Goal: Complete application form

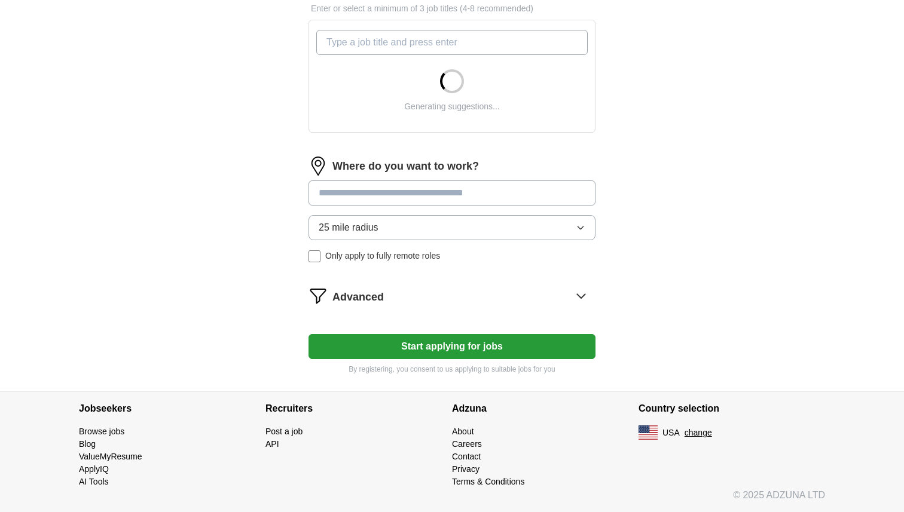
scroll to position [420, 0]
click at [416, 342] on button "Start applying for jobs" at bounding box center [452, 346] width 287 height 25
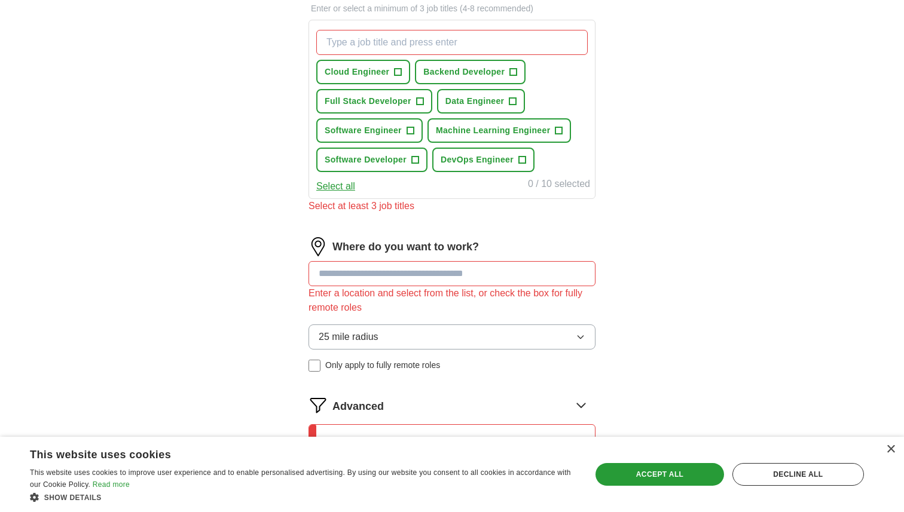
click at [391, 204] on div "Select at least 3 job titles" at bounding box center [452, 206] width 287 height 14
click at [374, 99] on span "Full Stack Developer" at bounding box center [368, 101] width 87 height 13
click at [377, 275] on input at bounding box center [452, 273] width 287 height 25
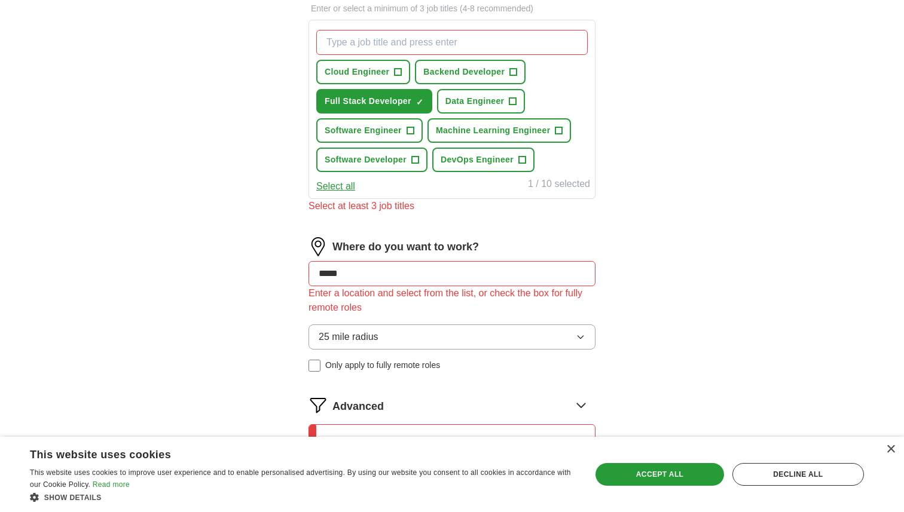
type input "******"
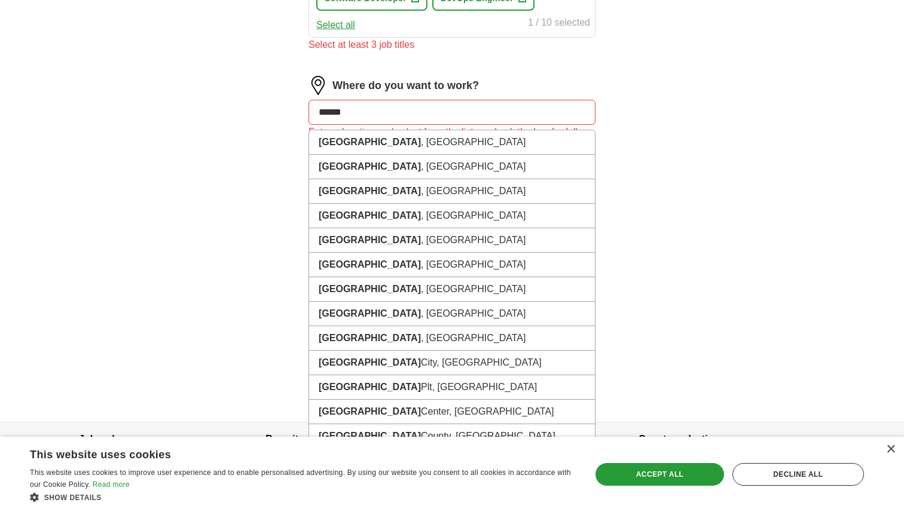
scroll to position [583, 0]
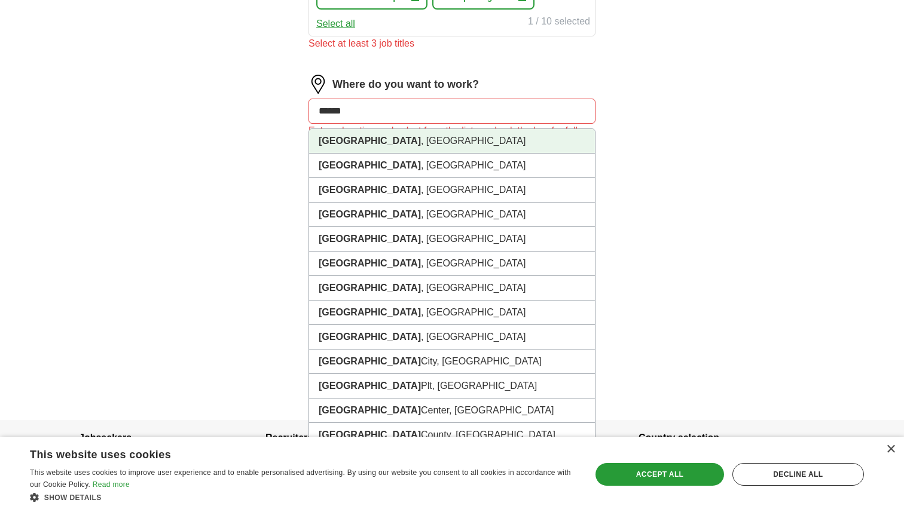
click at [387, 148] on li "[GEOGRAPHIC_DATA] , [GEOGRAPHIC_DATA]" at bounding box center [452, 141] width 286 height 25
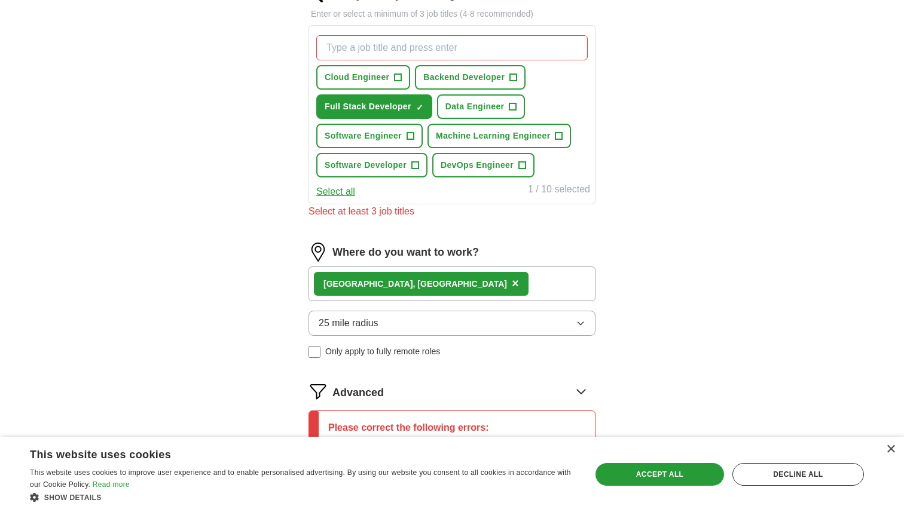
scroll to position [273, 0]
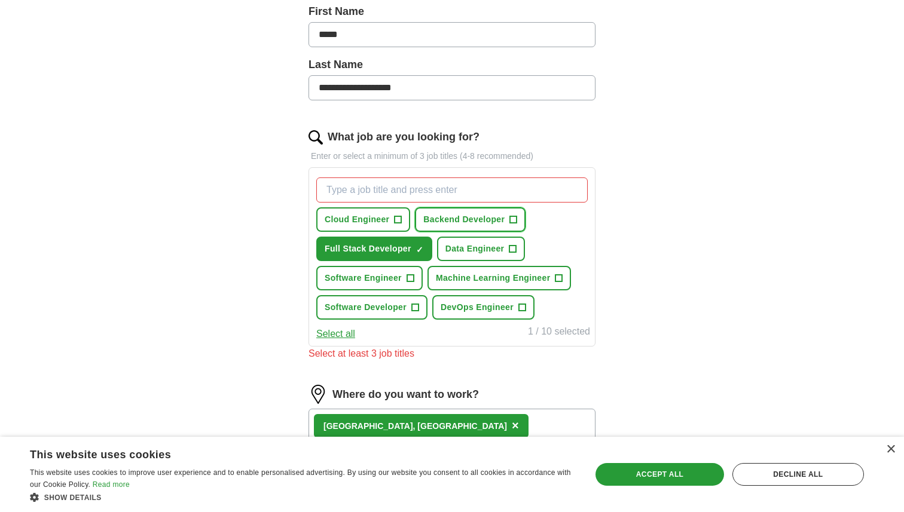
click at [440, 216] on span "Backend Developer" at bounding box center [463, 219] width 81 height 13
click at [470, 301] on span "DevOps Engineer" at bounding box center [477, 307] width 73 height 13
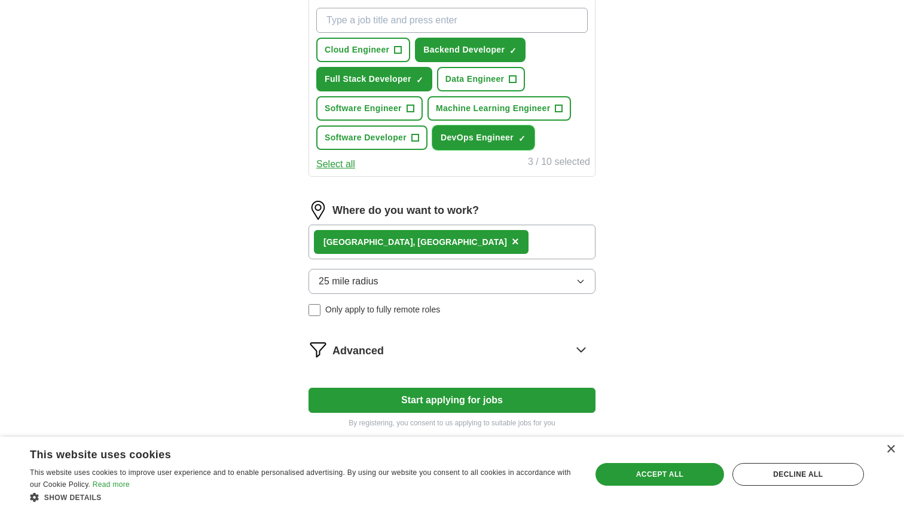
scroll to position [496, 0]
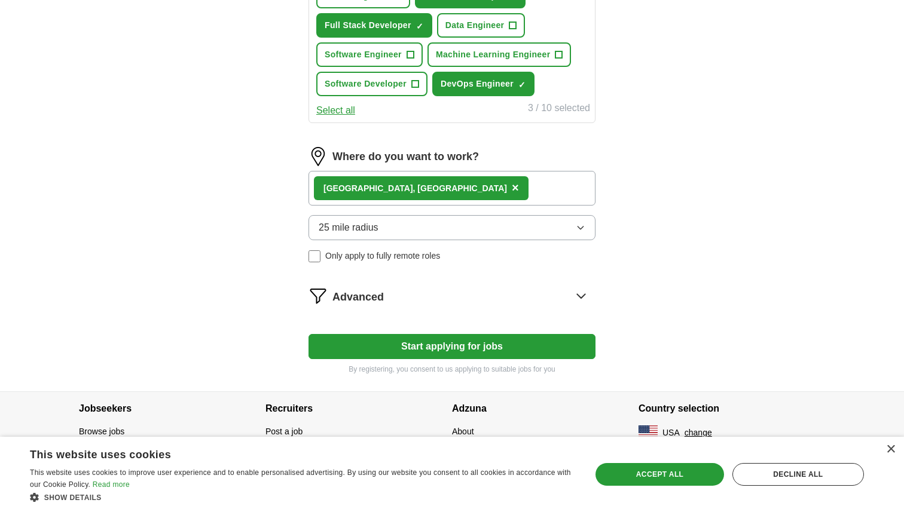
click at [464, 353] on button "Start applying for jobs" at bounding box center [452, 346] width 287 height 25
select select "**"
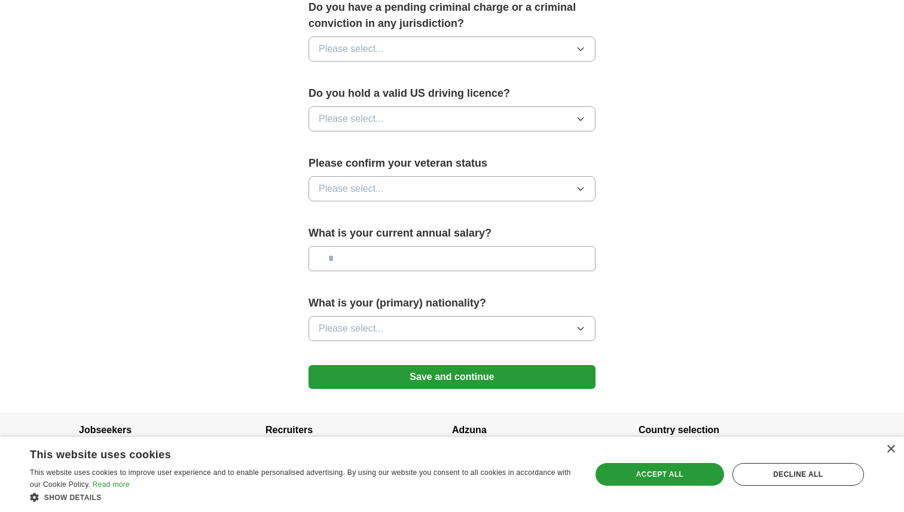
scroll to position [718, 0]
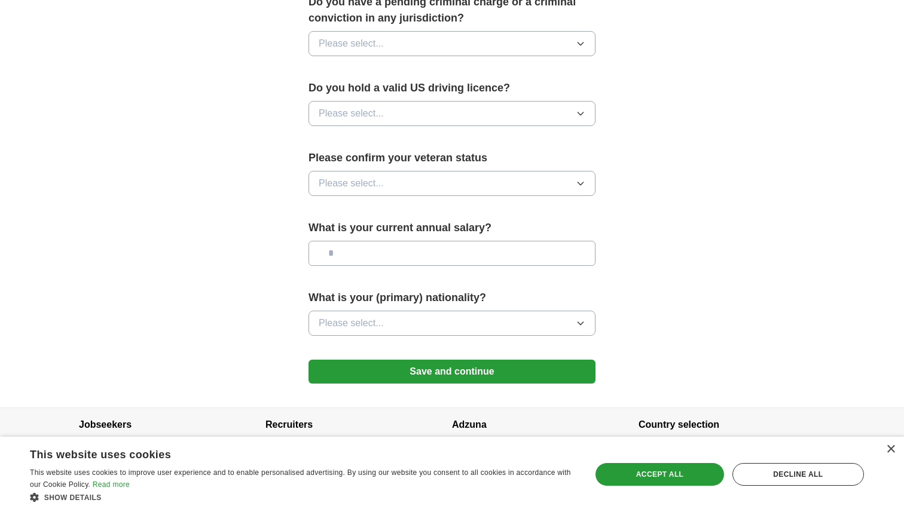
click at [464, 360] on button "Save and continue" at bounding box center [452, 372] width 287 height 24
